Goal: Transaction & Acquisition: Purchase product/service

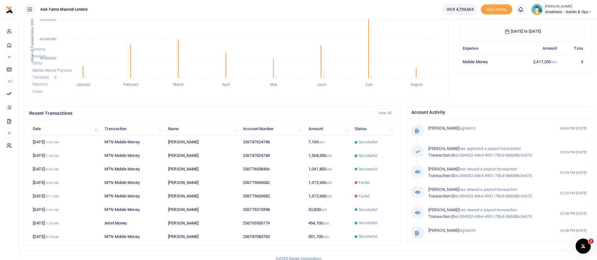
scroll to position [112, 0]
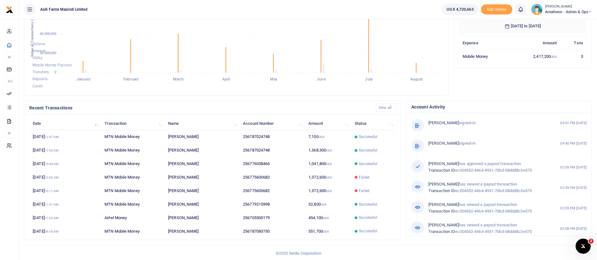
scroll to position [116, 0]
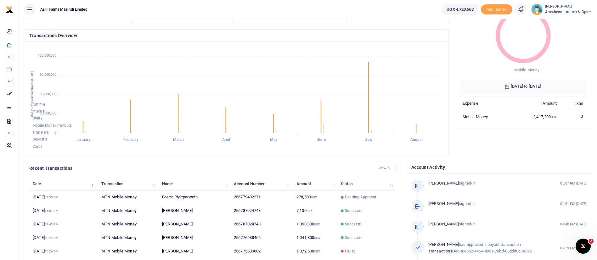
scroll to position [57, 0]
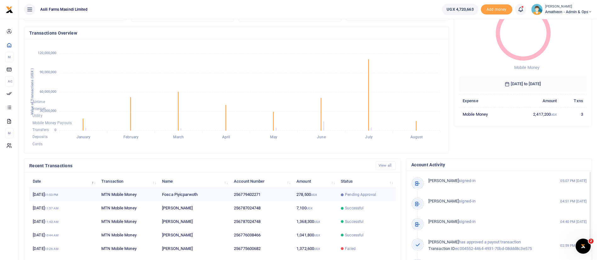
click at [285, 199] on td "256779402271" at bounding box center [261, 195] width 63 height 14
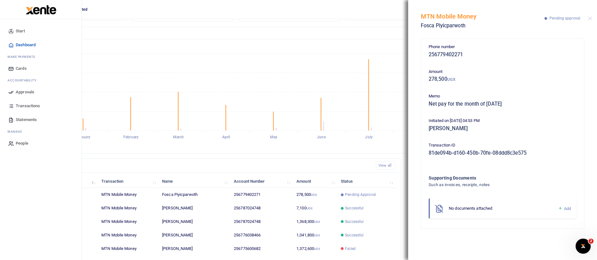
click at [28, 91] on span "Approvals" at bounding box center [25, 92] width 19 height 6
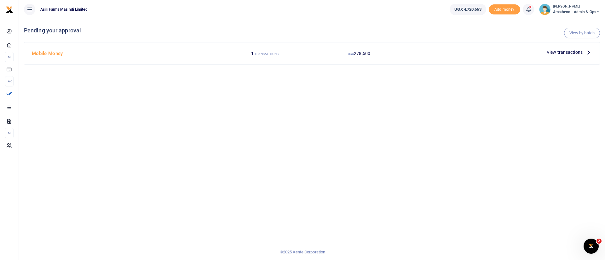
click at [554, 51] on span "View transactions" at bounding box center [564, 52] width 36 height 7
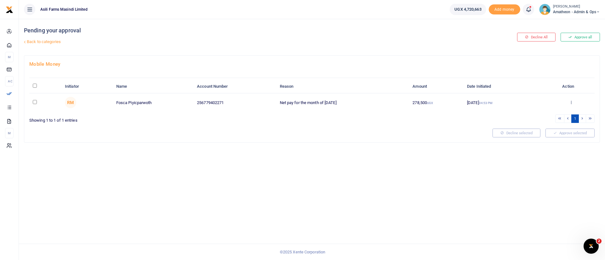
click at [34, 86] on input "\a \a : activate to sort column descending" at bounding box center [35, 86] width 4 height 4
checkbox input "true"
click at [567, 130] on button "Approve selected (1)" at bounding box center [568, 133] width 54 height 9
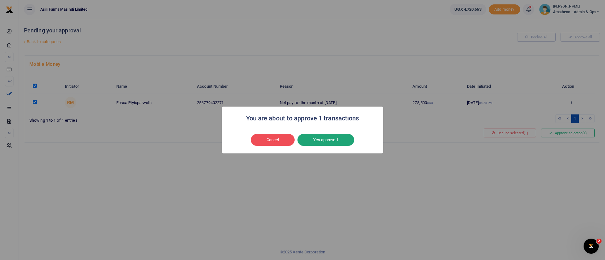
click at [321, 140] on button "Yes approve 1" at bounding box center [325, 140] width 57 height 12
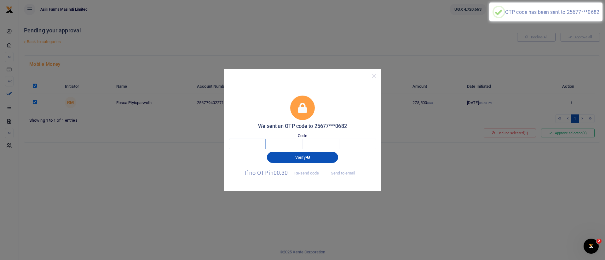
click at [252, 141] on input "text" at bounding box center [247, 144] width 37 height 11
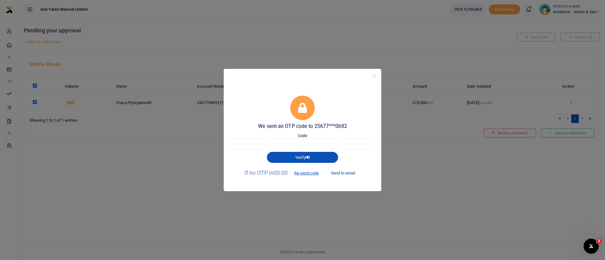
click at [344, 173] on button "Send to email" at bounding box center [342, 173] width 35 height 11
click at [252, 143] on input "text" at bounding box center [247, 144] width 37 height 11
type input "5"
type input "7"
type input "6"
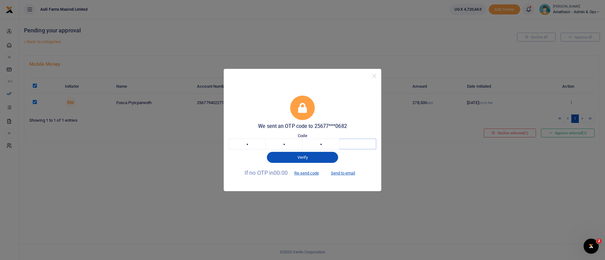
type input "9"
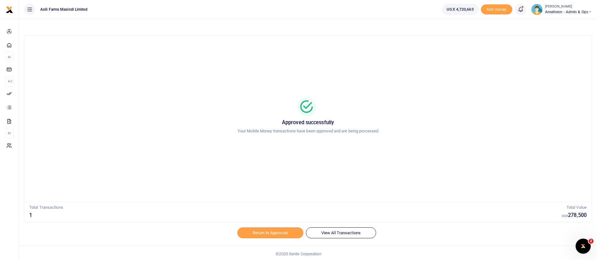
click at [570, 13] on span "Amatheon - Admin & Ops" at bounding box center [568, 12] width 47 height 6
click at [556, 19] on link "Switch accounts" at bounding box center [568, 23] width 50 height 9
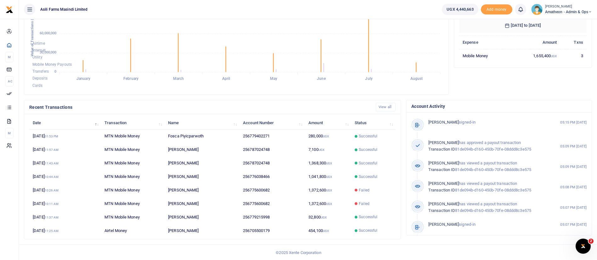
scroll to position [116, 0]
click at [570, 8] on small "[PERSON_NAME]" at bounding box center [568, 6] width 47 height 5
click at [566, 25] on link "Switch accounts" at bounding box center [568, 23] width 50 height 9
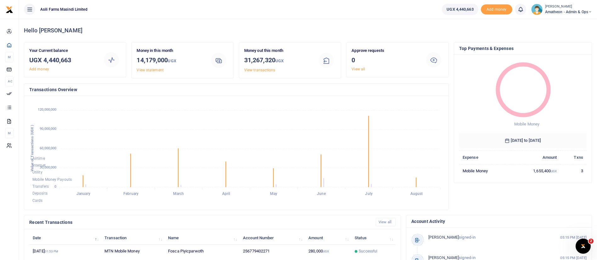
click at [562, 14] on span "Amatheon - Admin & Ops" at bounding box center [568, 12] width 47 height 6
click at [562, 25] on link "Switch accounts" at bounding box center [568, 23] width 50 height 9
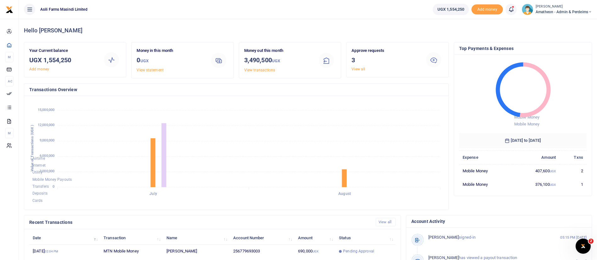
scroll to position [116, 0]
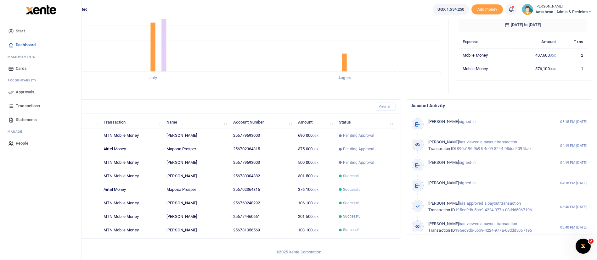
click at [46, 7] on img at bounding box center [41, 9] width 31 height 9
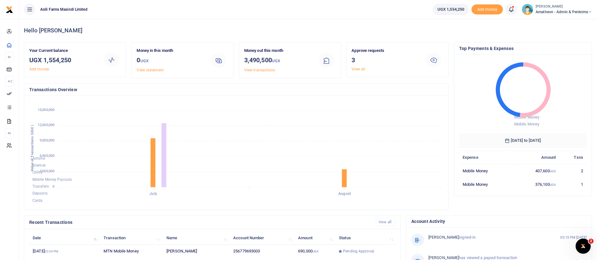
scroll to position [116, 0]
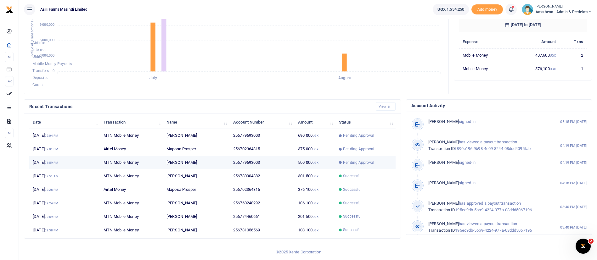
click at [319, 164] on small "UGX" at bounding box center [316, 162] width 6 height 3
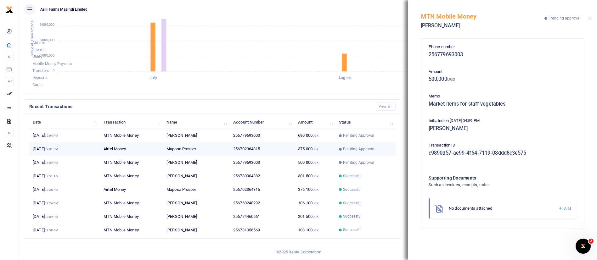
click at [356, 148] on span "Pending Approval" at bounding box center [358, 149] width 31 height 6
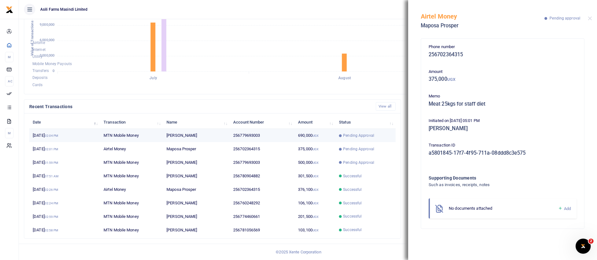
click at [314, 138] on td "690,000 UGX" at bounding box center [315, 136] width 41 height 14
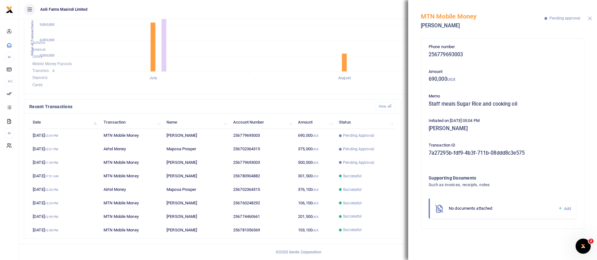
click at [591, 18] on button "Close" at bounding box center [590, 18] width 4 height 4
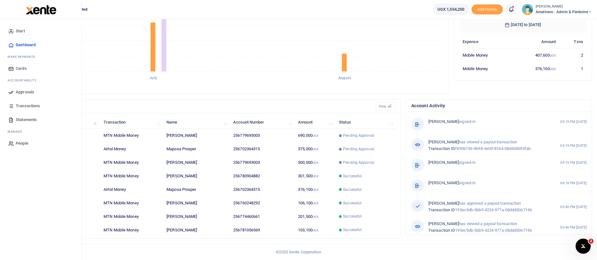
click at [30, 93] on span "Approvals" at bounding box center [25, 92] width 19 height 6
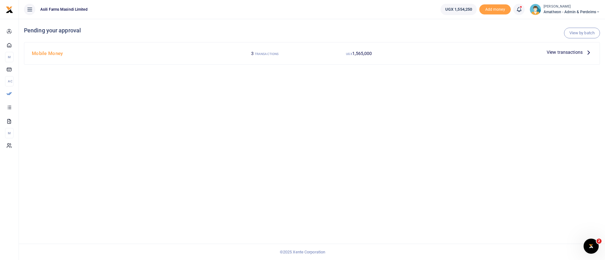
click at [567, 54] on span "View transactions" at bounding box center [564, 52] width 36 height 7
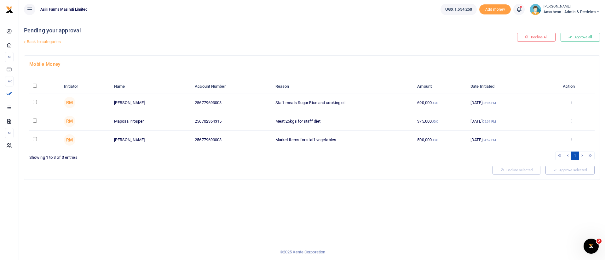
click at [36, 85] on div at bounding box center [302, 130] width 605 height 260
click at [36, 85] on input "\a \a : activate to sort column descending" at bounding box center [35, 86] width 4 height 4
checkbox input "true"
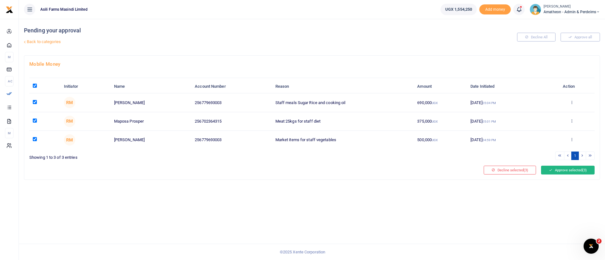
click at [569, 171] on button "Approve selected (3)" at bounding box center [568, 170] width 54 height 9
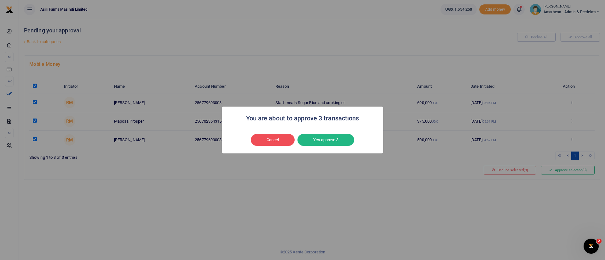
click at [315, 146] on div "Cancel No Yes approve 3" at bounding box center [302, 140] width 149 height 14
click at [313, 144] on button "Yes approve 3" at bounding box center [325, 140] width 57 height 12
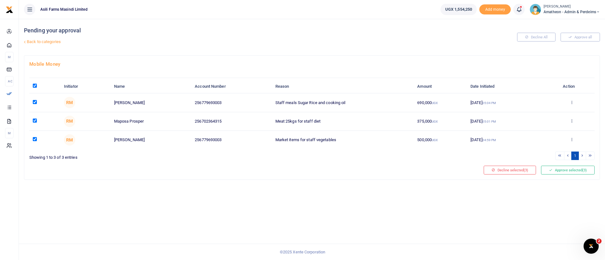
click at [33, 141] on input "checkbox" at bounding box center [35, 139] width 4 height 4
checkbox input "false"
click at [574, 169] on button "Approve selected (2)" at bounding box center [568, 170] width 54 height 9
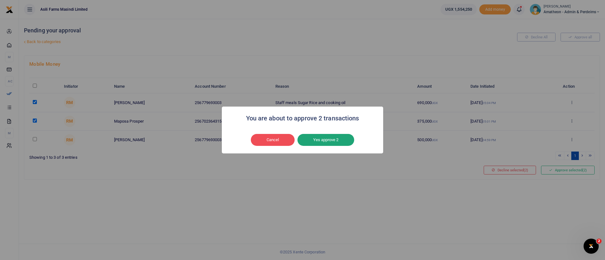
click at [327, 140] on button "Yes approve 2" at bounding box center [325, 140] width 57 height 12
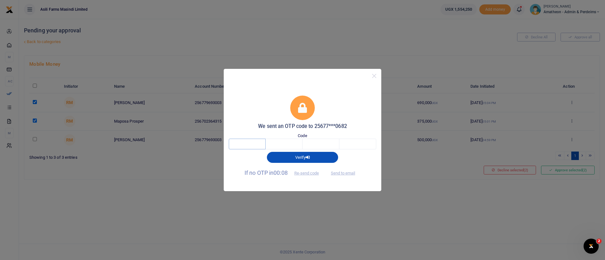
click at [239, 147] on input "text" at bounding box center [247, 144] width 37 height 11
type input "9"
type input "7"
type input "6"
type input "2"
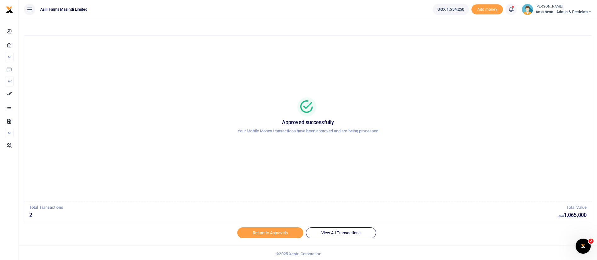
click at [548, 10] on span "Amatheon - Admin & Perdeims" at bounding box center [564, 12] width 56 height 6
click at [559, 23] on link "Switch accounts" at bounding box center [568, 23] width 50 height 9
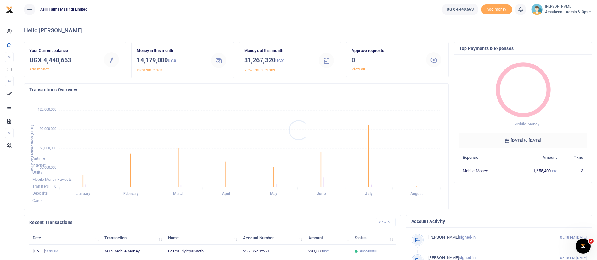
scroll to position [116, 0]
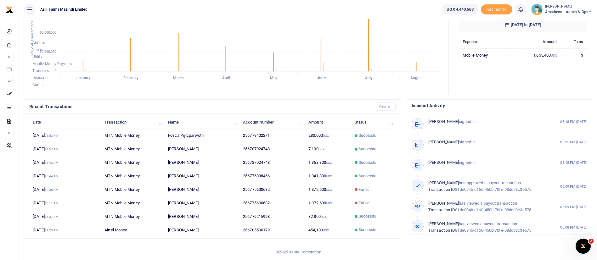
click at [550, 9] on span "Amatheon - Admin & Ops" at bounding box center [568, 12] width 47 height 6
click at [560, 21] on link "Switch accounts" at bounding box center [568, 23] width 50 height 9
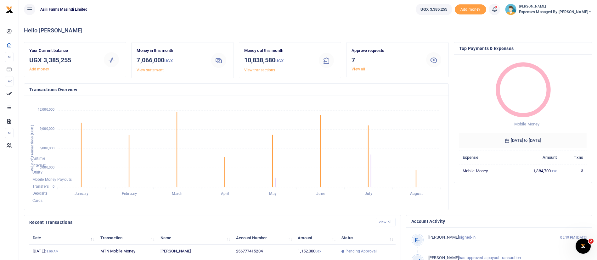
scroll to position [116, 0]
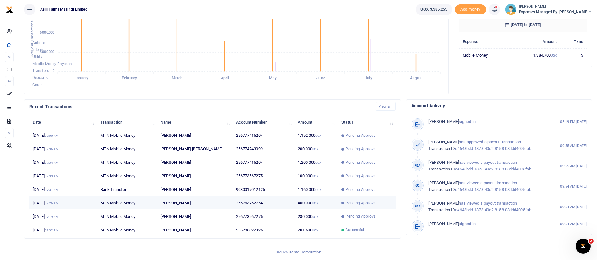
click at [360, 201] on span "Pending Approval" at bounding box center [361, 204] width 31 height 6
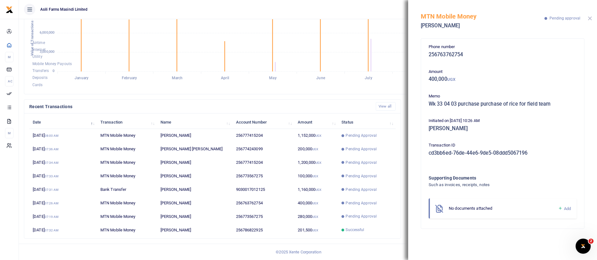
click at [590, 16] on button "Close" at bounding box center [590, 18] width 4 height 4
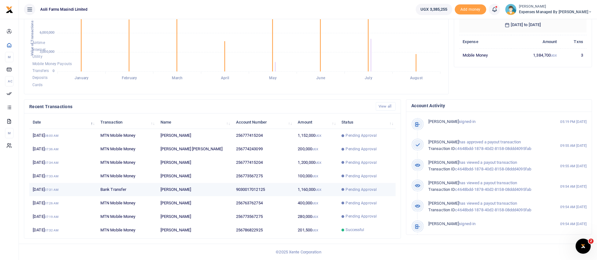
click at [330, 194] on td "1,160,000 UGX" at bounding box center [316, 190] width 44 height 14
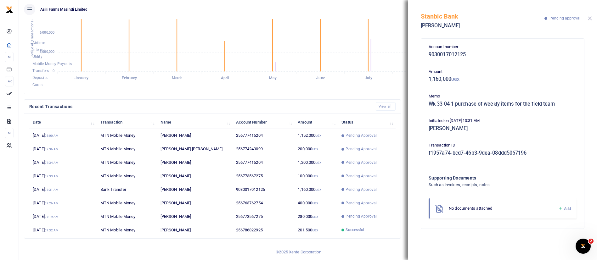
click at [589, 20] on button "Close" at bounding box center [590, 18] width 4 height 4
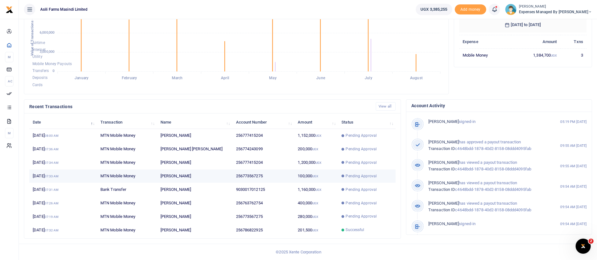
click at [360, 173] on span "Pending Approval" at bounding box center [361, 176] width 31 height 6
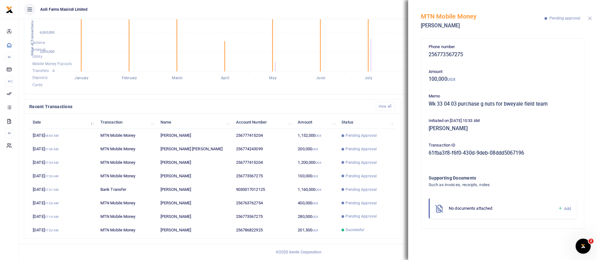
click at [592, 19] on button "Close" at bounding box center [590, 18] width 4 height 4
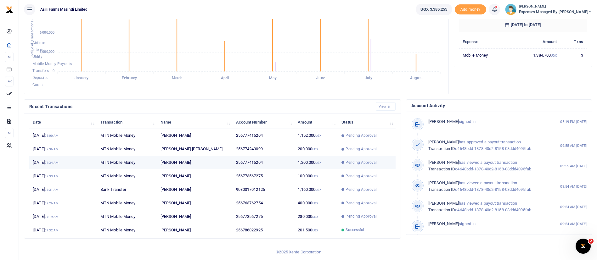
click at [350, 163] on span "Pending Approval" at bounding box center [361, 163] width 31 height 6
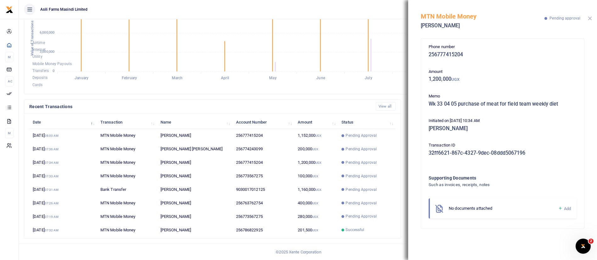
click at [590, 18] on button "Close" at bounding box center [590, 18] width 4 height 4
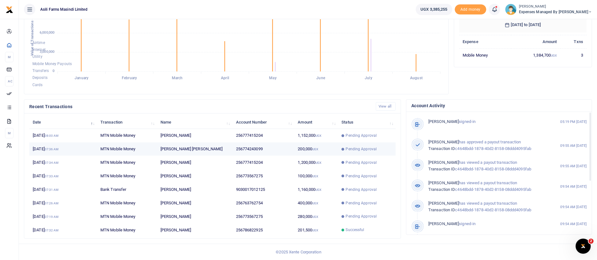
click at [363, 150] on span "Pending Approval" at bounding box center [361, 149] width 31 height 6
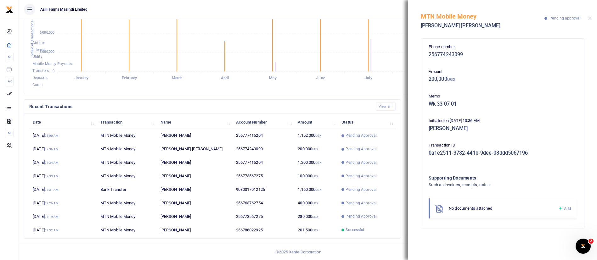
click at [590, 22] on div "MTN Mobile Money Jackson Buni Ondoga Pending approval" at bounding box center [502, 17] width 189 height 35
click at [589, 20] on button "Close" at bounding box center [590, 18] width 4 height 4
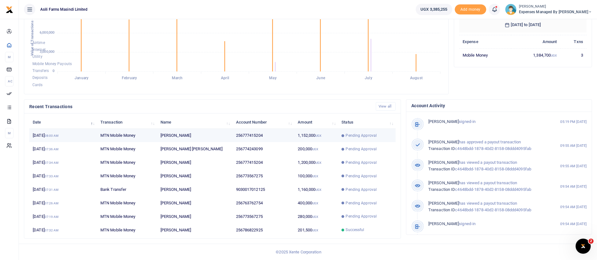
click at [332, 131] on td "1,152,000 UGX" at bounding box center [316, 136] width 44 height 14
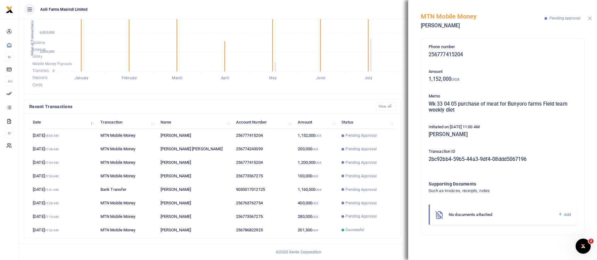
click at [590, 17] on button "Close" at bounding box center [590, 18] width 4 height 4
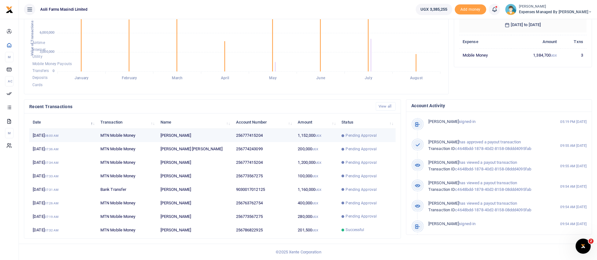
click at [351, 138] on span "Pending Approval" at bounding box center [361, 136] width 31 height 6
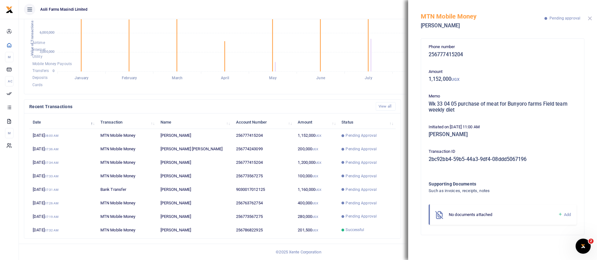
click at [592, 17] on button "Close" at bounding box center [590, 18] width 4 height 4
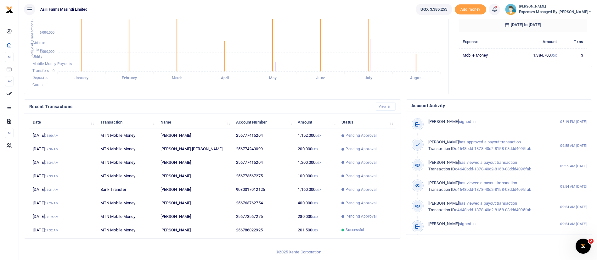
click at [556, 12] on span "Expenses Managed by Sam Ochen" at bounding box center [555, 12] width 73 height 6
click at [543, 20] on icon at bounding box center [540, 23] width 5 height 6
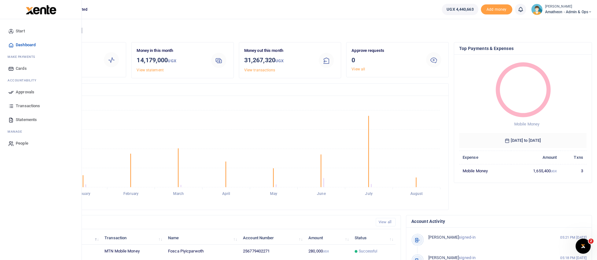
click at [32, 9] on img at bounding box center [41, 9] width 31 height 9
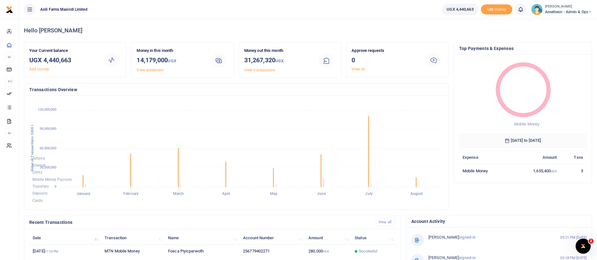
click at [565, 13] on span "Amatheon - Admin & Ops" at bounding box center [568, 12] width 47 height 6
click at [564, 25] on link "Switch accounts" at bounding box center [568, 23] width 50 height 9
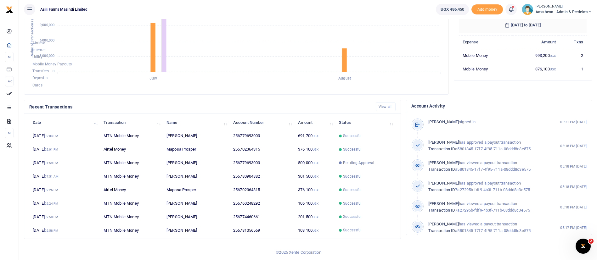
scroll to position [116, 0]
click at [565, 7] on small "[PERSON_NAME]" at bounding box center [564, 6] width 56 height 5
click at [578, 20] on link "Switch accounts" at bounding box center [568, 23] width 50 height 9
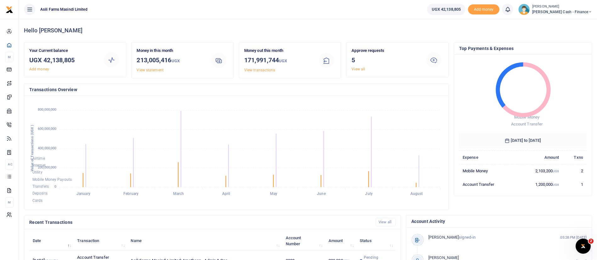
scroll to position [171, 0]
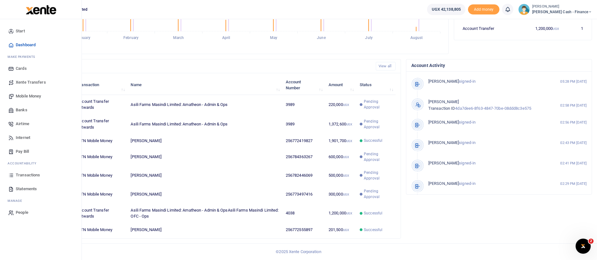
click at [31, 94] on span "Mobile Money" at bounding box center [28, 96] width 25 height 6
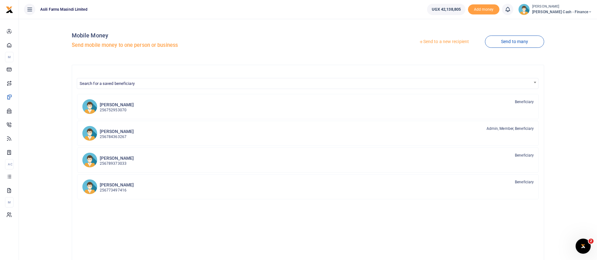
click at [443, 40] on link "Send to a new recipient" at bounding box center [444, 41] width 82 height 11
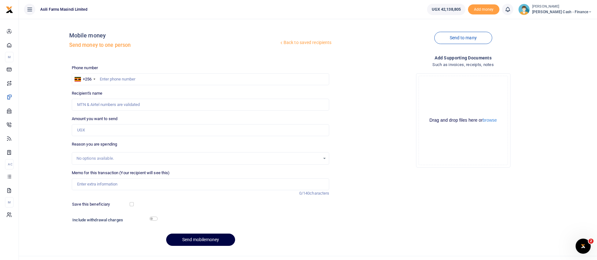
click at [119, 78] on div at bounding box center [298, 130] width 597 height 260
click at [106, 74] on input "text" at bounding box center [201, 79] width 258 height 12
click at [574, 10] on span "[PERSON_NAME] Cash - Finance" at bounding box center [562, 12] width 60 height 6
click at [572, 21] on link "Switch accounts" at bounding box center [547, 23] width 50 height 9
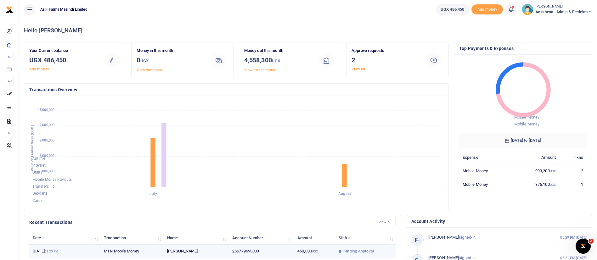
click at [44, 251] on td "11th Aug 2025 02:25 PM" at bounding box center [64, 252] width 71 height 14
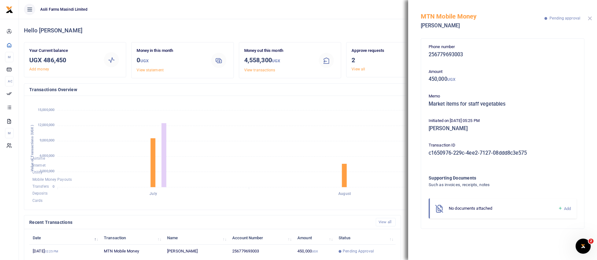
click at [590, 19] on button "Close" at bounding box center [590, 18] width 4 height 4
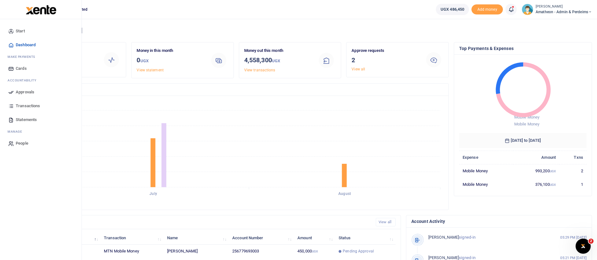
click at [34, 92] on span "Approvals" at bounding box center [25, 92] width 19 height 6
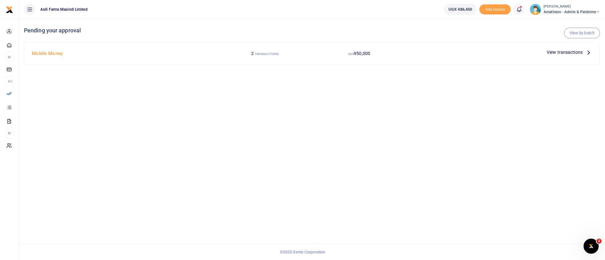
click at [564, 51] on span "View transactions" at bounding box center [564, 52] width 36 height 7
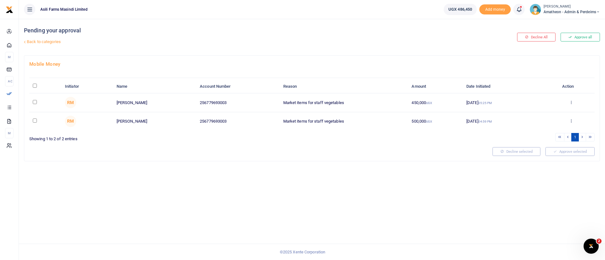
click at [36, 120] on input "checkbox" at bounding box center [35, 121] width 4 height 4
checkbox input "true"
click at [492, 150] on icon at bounding box center [492, 152] width 3 height 4
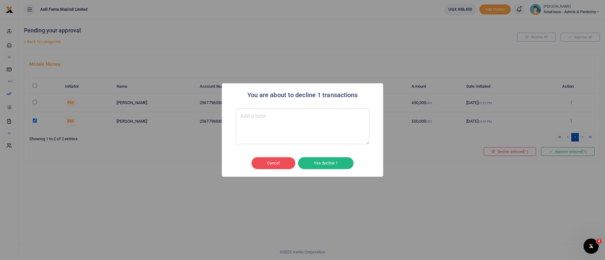
click at [290, 131] on textarea "Type your message here" at bounding box center [303, 127] width 134 height 36
type textarea "wrongentry"
click at [331, 164] on button "Yes decline 1" at bounding box center [325, 163] width 55 height 12
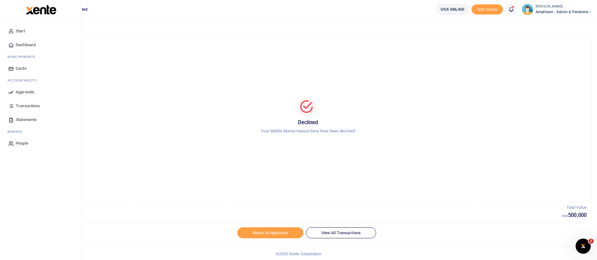
click at [23, 92] on span "Approvals" at bounding box center [25, 92] width 19 height 6
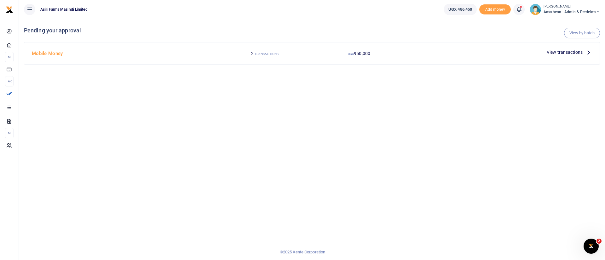
click at [573, 52] on span "View transactions" at bounding box center [564, 52] width 36 height 7
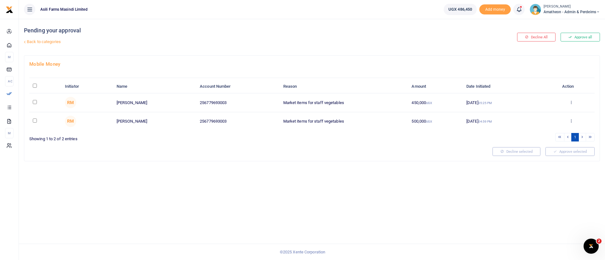
click at [33, 102] on input "checkbox" at bounding box center [35, 102] width 4 height 4
checkbox input "true"
click at [558, 153] on button "Approve selected (1)" at bounding box center [568, 151] width 54 height 9
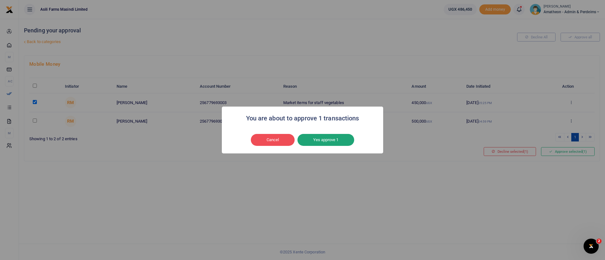
click at [342, 139] on button "Yes approve 1" at bounding box center [325, 140] width 57 height 12
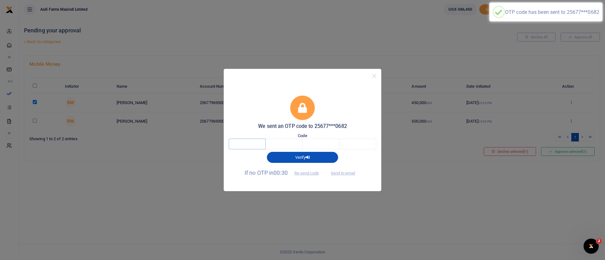
click at [242, 147] on input "text" at bounding box center [247, 144] width 37 height 11
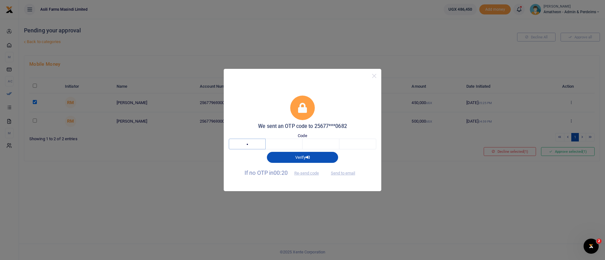
type input "3"
type input "7"
type input "3"
type input "2"
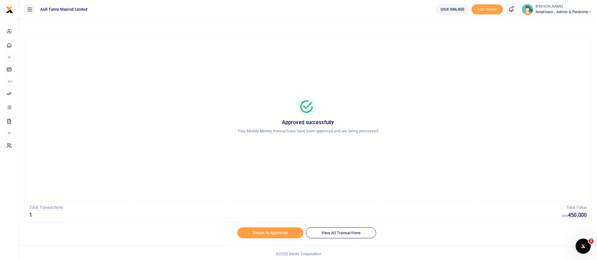
click at [539, 11] on span "Amatheon - Admin & Perdeims" at bounding box center [564, 12] width 56 height 6
click at [555, 21] on link "Switch accounts" at bounding box center [568, 23] width 50 height 9
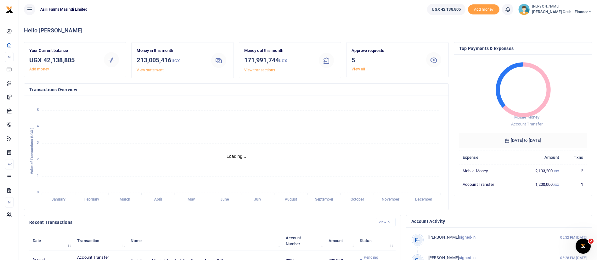
scroll to position [171, 0]
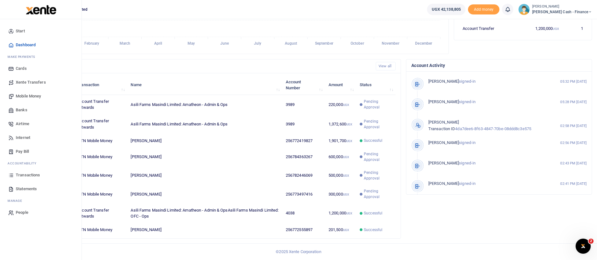
click at [29, 96] on span "Mobile Money" at bounding box center [28, 96] width 25 height 6
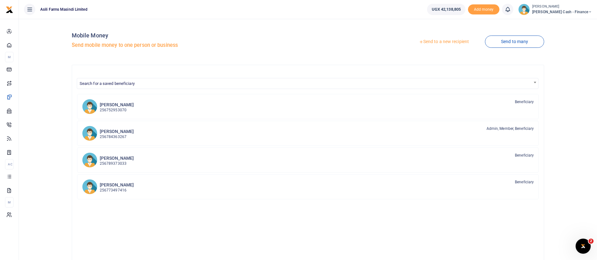
click at [450, 41] on link "Send to a new recipient" at bounding box center [444, 41] width 82 height 11
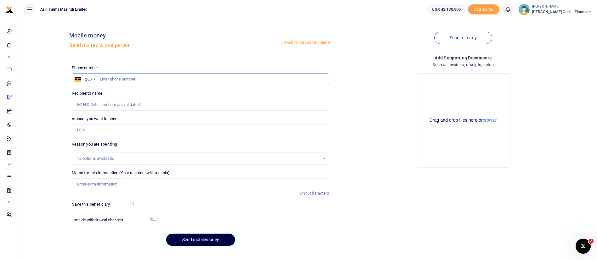
click at [128, 80] on input "text" at bounding box center [201, 79] width 258 height 12
paste input "779 402729"
click at [108, 80] on input "779 402729" at bounding box center [201, 79] width 258 height 12
click at [109, 78] on input "779 402729" at bounding box center [201, 79] width 258 height 12
type input "779402729"
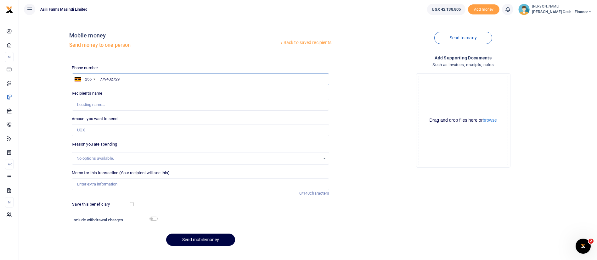
type input "[PERSON_NAME]"
type input "779402729"
click at [89, 131] on input "Amount you want to send" at bounding box center [201, 130] width 258 height 12
type input "578,000"
click at [91, 189] on input "Memo for this transaction (Your recipient will see this)" at bounding box center [201, 185] width 258 height 12
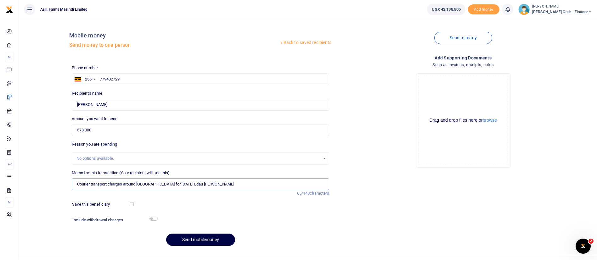
click at [174, 183] on input "Courier transport charges around Kampala for August 2024 Edau Sam" at bounding box center [201, 185] width 258 height 12
click at [178, 185] on input "Courier transport charges around Kampala for July 2024 Edau Sam" at bounding box center [201, 185] width 258 height 12
type input "Courier transport charges around Kampala for July 2025 Edau Sam"
click at [493, 120] on button "browse" at bounding box center [490, 120] width 14 height 5
click at [83, 128] on input "578,000" at bounding box center [201, 130] width 258 height 12
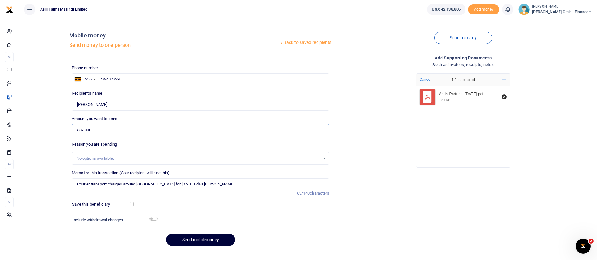
type input "587,000"
click at [223, 238] on button "Send mobilemoney" at bounding box center [200, 240] width 69 height 12
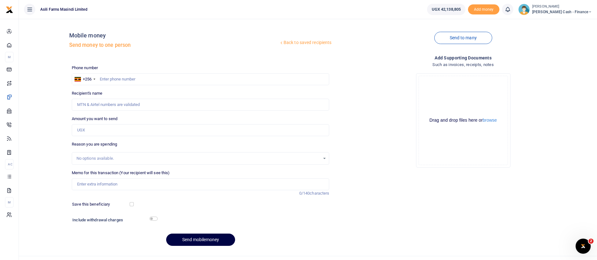
click at [530, 9] on img at bounding box center [524, 9] width 11 height 11
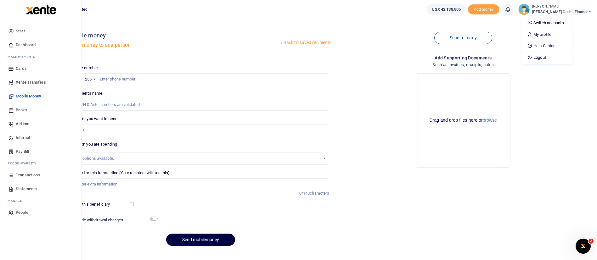
click at [31, 12] on img at bounding box center [41, 9] width 31 height 9
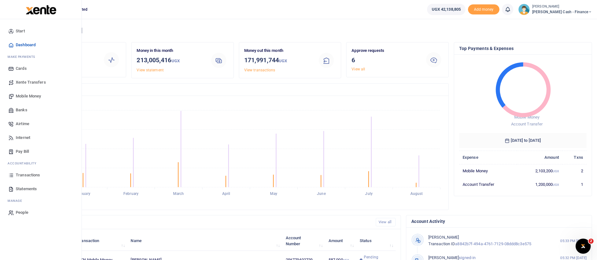
click at [36, 8] on img at bounding box center [41, 9] width 31 height 9
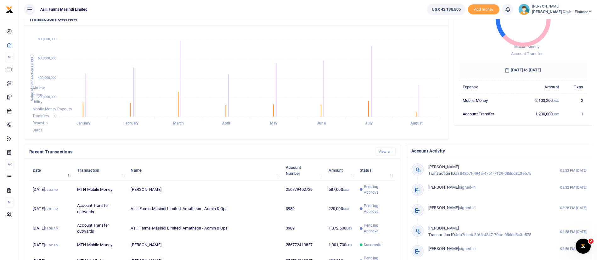
scroll to position [71, 0]
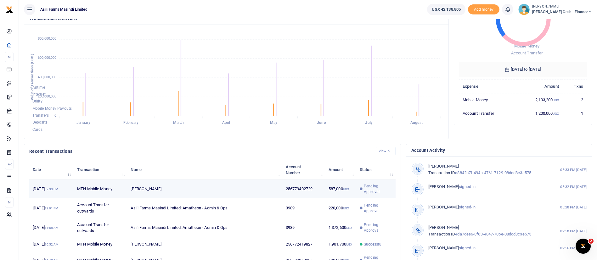
click at [313, 190] on td "256779402729" at bounding box center [303, 189] width 43 height 19
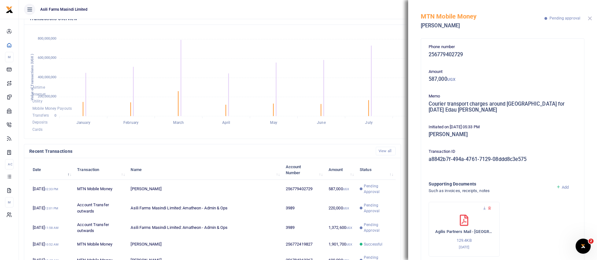
click at [591, 18] on button "Close" at bounding box center [590, 18] width 4 height 4
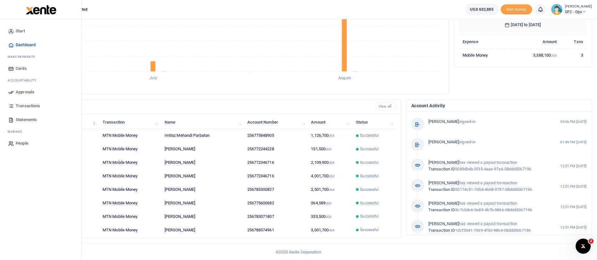
click at [26, 120] on span "Statements" at bounding box center [26, 120] width 21 height 6
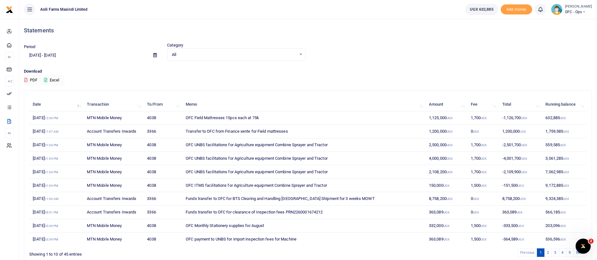
click at [576, 9] on span "OFC - Ops" at bounding box center [578, 12] width 27 height 6
click at [429, 55] on div "Period 07/13/2025 - 08/11/2025 Category All Select an option... All Credit Debi…" at bounding box center [307, 51] width 573 height 19
click at [575, 11] on span "OFC - Ops" at bounding box center [578, 12] width 27 height 6
click at [570, 21] on link "Switch accounts" at bounding box center [574, 23] width 50 height 9
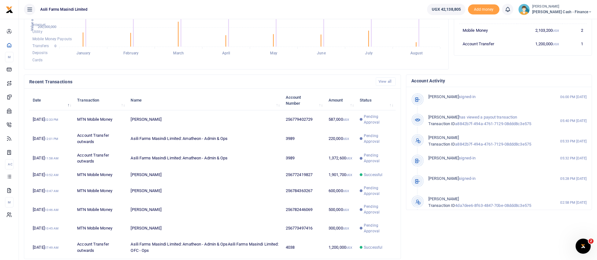
scroll to position [142, 0]
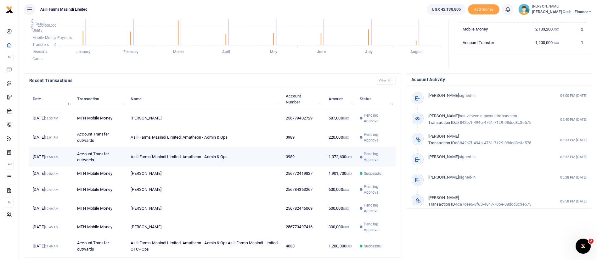
click at [267, 152] on td "Asili Farms Masindi Limited: Amatheon - Admin & Ops" at bounding box center [204, 157] width 155 height 20
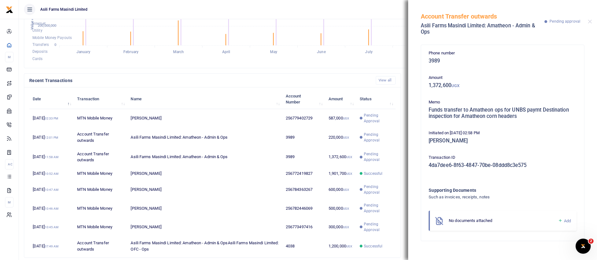
click at [560, 221] on icon at bounding box center [560, 221] width 5 height 6
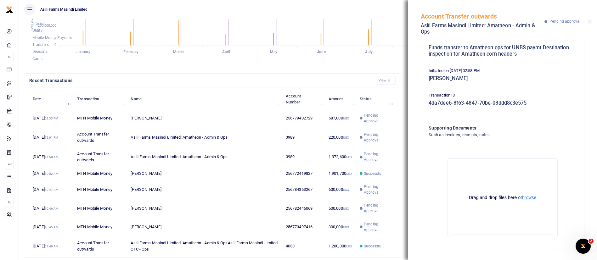
click at [529, 196] on button "browse" at bounding box center [529, 198] width 14 height 5
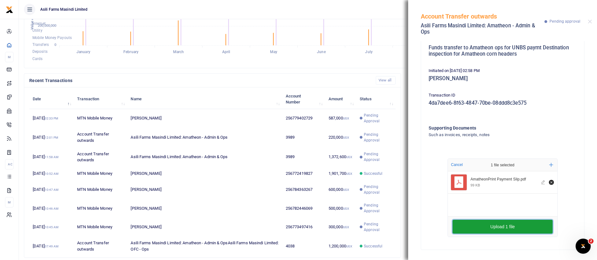
click at [505, 230] on button "Upload 1 file" at bounding box center [503, 227] width 100 height 14
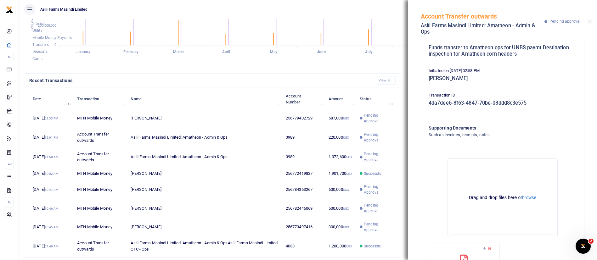
click at [590, 222] on div "Phone number 3989 Amount 1,372,600 UGX Memo Funds transfer to Amatheon ops for …" at bounding box center [502, 150] width 189 height 219
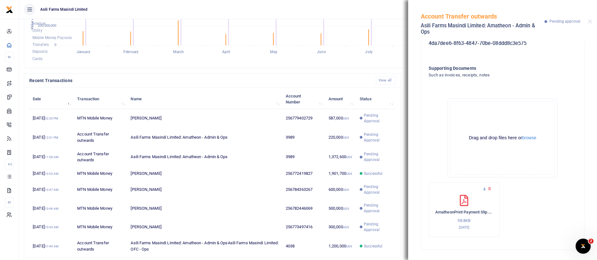
click at [484, 189] on icon at bounding box center [485, 189] width 4 height 4
click at [589, 21] on button "Close" at bounding box center [590, 22] width 4 height 4
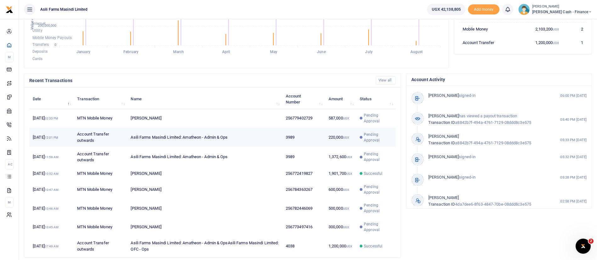
click at [227, 143] on td "Asili Farms Masindi Limited: Amatheon - Admin & Ops" at bounding box center [204, 138] width 155 height 20
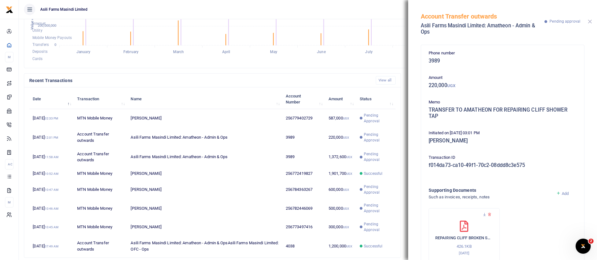
click at [589, 21] on button "Close" at bounding box center [590, 22] width 4 height 4
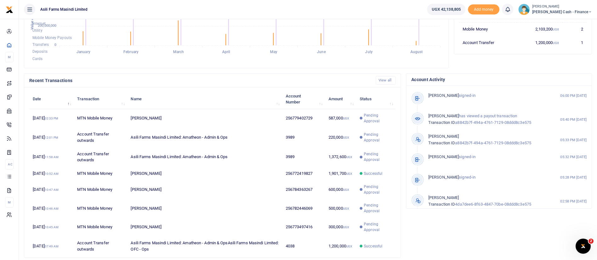
click at [566, 5] on small "[PERSON_NAME]" at bounding box center [562, 6] width 60 height 5
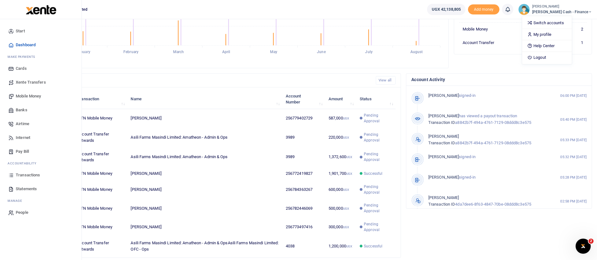
click at [31, 93] on span "Mobile Money" at bounding box center [28, 96] width 25 height 6
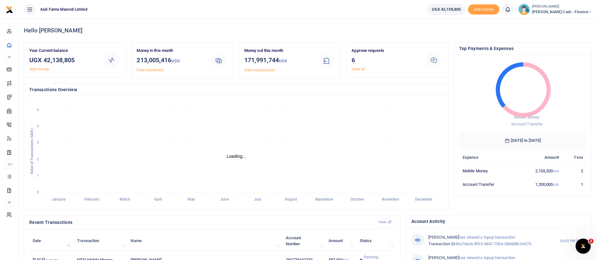
scroll to position [171, 0]
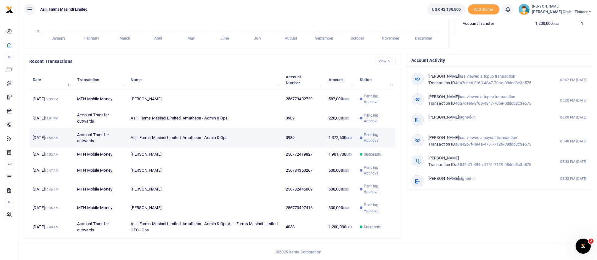
click at [375, 132] on span "Pending Approval" at bounding box center [378, 137] width 28 height 11
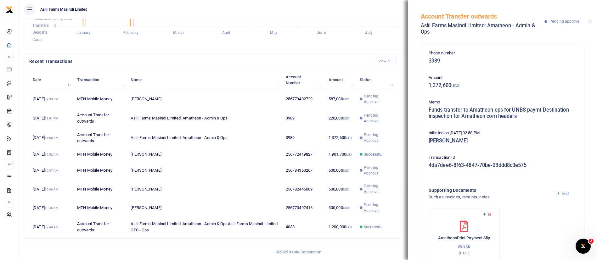
click at [485, 215] on icon at bounding box center [485, 215] width 4 height 4
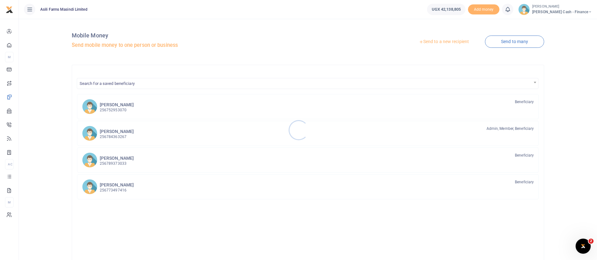
click at [442, 41] on div at bounding box center [298, 130] width 597 height 260
click at [434, 41] on link "Send to a new recipient" at bounding box center [444, 41] width 82 height 11
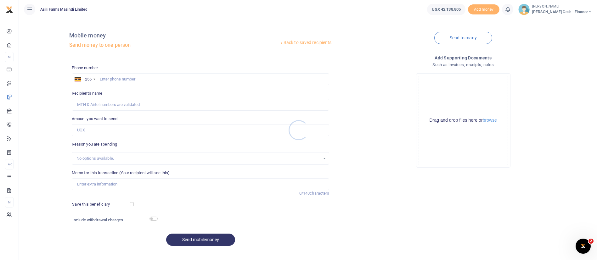
click at [112, 77] on div at bounding box center [298, 130] width 597 height 260
click at [127, 80] on input "text" at bounding box center [201, 79] width 258 height 12
paste input "0782 855829"
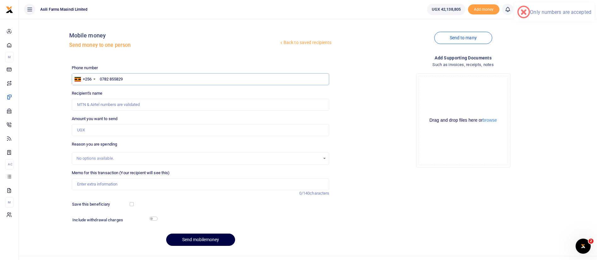
click at [110, 80] on input "0782 855829" at bounding box center [201, 79] width 258 height 12
type input "0782855829"
type input "[PERSON_NAME]"
type input "0782855829"
click at [102, 126] on input "Amount you want to send" at bounding box center [201, 130] width 258 height 12
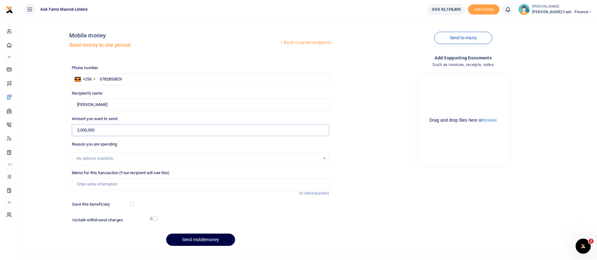
type input "2,000,000"
click at [103, 187] on input "Memo for this transaction (Your recipient will see this)" at bounding box center [201, 185] width 258 height 12
click at [494, 122] on button "browse" at bounding box center [490, 120] width 14 height 5
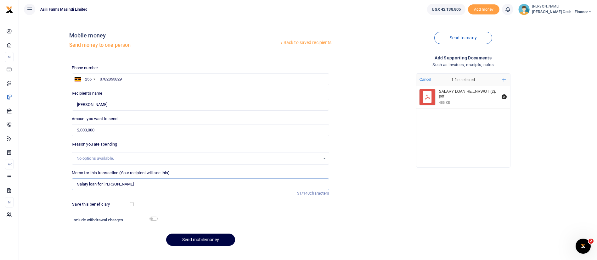
click at [96, 184] on input "Salary loan for [PERSON_NAME]" at bounding box center [201, 185] width 258 height 12
click at [89, 185] on input "Salary Ln for [PERSON_NAME]" at bounding box center [201, 185] width 258 height 12
type input "Salary Ln for [PERSON_NAME]"
click at [217, 236] on button "Send mobilemoney" at bounding box center [200, 240] width 69 height 12
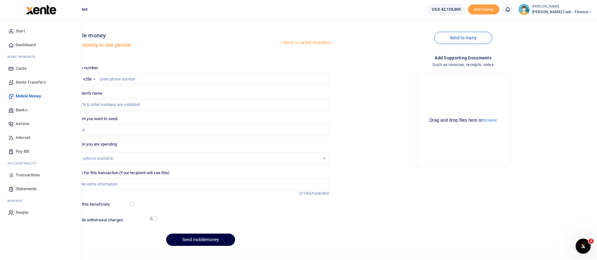
drag, startPoint x: 46, startPoint y: 17, endPoint x: 46, endPoint y: 13, distance: 4.1
click at [46, 13] on div at bounding box center [41, 9] width 82 height 19
click at [46, 13] on img at bounding box center [41, 9] width 31 height 9
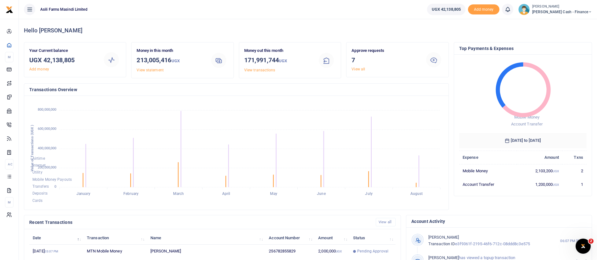
scroll to position [116, 0]
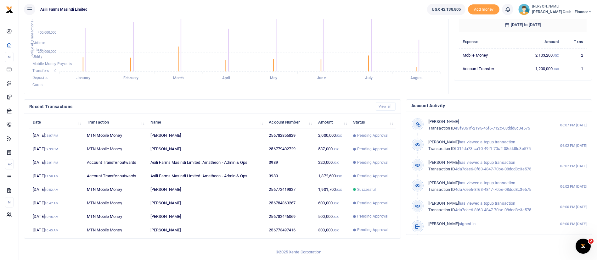
click at [571, 8] on small "[PERSON_NAME]" at bounding box center [562, 6] width 60 height 5
click at [562, 20] on link "Switch accounts" at bounding box center [547, 23] width 50 height 9
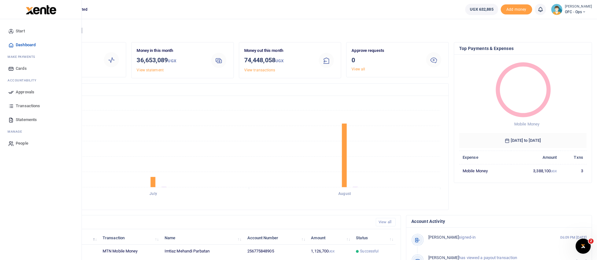
click at [44, 11] on img at bounding box center [41, 9] width 31 height 9
